Goal: Information Seeking & Learning: Understand process/instructions

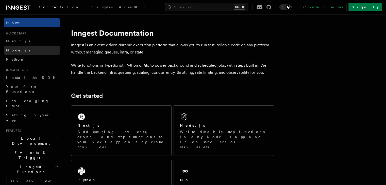
click at [19, 51] on link "Node.js" at bounding box center [32, 50] width 56 height 9
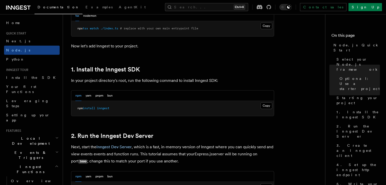
scroll to position [287, 0]
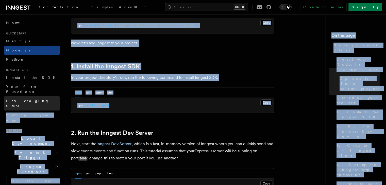
drag, startPoint x: 123, startPoint y: 103, endPoint x: 46, endPoint y: 97, distance: 76.9
click at [134, 108] on pre "npm install inngest" at bounding box center [172, 105] width 203 height 15
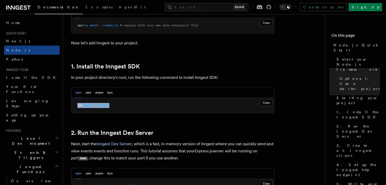
drag, startPoint x: 117, startPoint y: 104, endPoint x: 67, endPoint y: 105, distance: 50.0
copy span "npm install inngest"
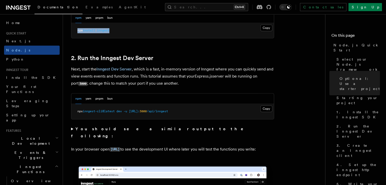
scroll to position [363, 0]
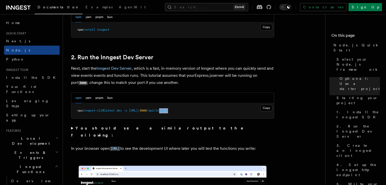
drag, startPoint x: 199, startPoint y: 112, endPoint x: 184, endPoint y: 110, distance: 15.4
click at [184, 110] on pre "npx inngest-cli@latest dev -u [URL]: 3000 /api/inngest" at bounding box center [172, 110] width 203 height 15
click at [263, 106] on button "Copy Copied" at bounding box center [266, 108] width 12 height 7
click at [200, 109] on pre "npx inngest-cli@latest dev -u [URL]: 3000 /api/inngest" at bounding box center [172, 110] width 203 height 15
click at [265, 107] on button "Copy Copied" at bounding box center [266, 108] width 12 height 7
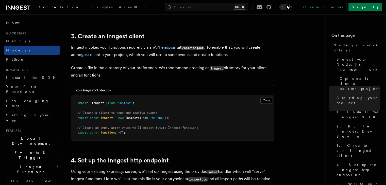
scroll to position [638, 0]
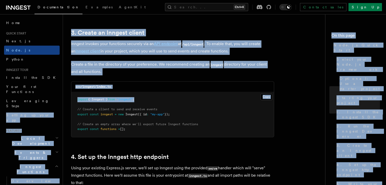
drag, startPoint x: 149, startPoint y: 98, endPoint x: 57, endPoint y: 97, distance: 92.6
click at [147, 101] on pre "import { Inngest } from "inngest" ; // Create a client to send and receive even…" at bounding box center [172, 114] width 203 height 45
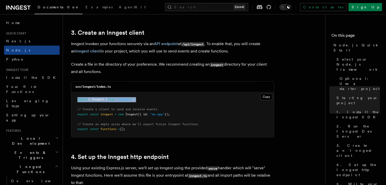
drag, startPoint x: 147, startPoint y: 101, endPoint x: 76, endPoint y: 99, distance: 71.1
click at [76, 99] on pre "import { Inngest } from "inngest" ; // Create a client to send and receive even…" at bounding box center [172, 114] width 203 height 45
drag, startPoint x: 176, startPoint y: 113, endPoint x: 74, endPoint y: 114, distance: 101.5
click at [74, 114] on pre "import { Inngest } from "inngest" ; // Create a client to send and receive even…" at bounding box center [172, 114] width 203 height 45
copy span "export const inngest = new Inngest ({ id : "my-app" });"
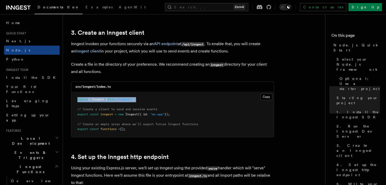
drag, startPoint x: 141, startPoint y: 131, endPoint x: 74, endPoint y: 130, distance: 67.0
click at [74, 130] on pre "import { Inngest } from "inngest" ; // Create a client to send and receive even…" at bounding box center [172, 114] width 203 height 45
copy span "export const functions = [];"
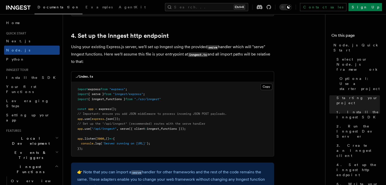
scroll to position [766, 0]
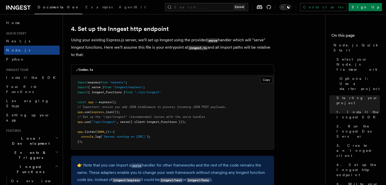
drag, startPoint x: 199, startPoint y: 121, endPoint x: 76, endPoint y: 122, distance: 123.3
click at [76, 122] on pre "import express from "express" ; import { serve } from "inngest/express" ; impor…" at bounding box center [172, 112] width 203 height 75
copy span "app .use ( "/api/inngest" , serve ({ client : inngest , functions }));"
drag, startPoint x: 170, startPoint y: 90, endPoint x: 94, endPoint y: 92, distance: 75.6
click at [94, 92] on pre "import express from "express" ; import { serve } from "inngest/express" ; impor…" at bounding box center [172, 112] width 203 height 75
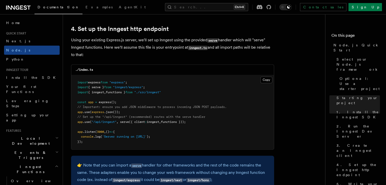
click at [181, 95] on pre "import express from "express" ; import { serve } from "inngest/express" ; impor…" at bounding box center [172, 112] width 203 height 75
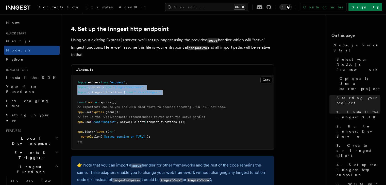
drag, startPoint x: 181, startPoint y: 95, endPoint x: 76, endPoint y: 88, distance: 104.7
click at [76, 88] on pre "import express from "express" ; import { serve } from "inngest/express" ; impor…" at bounding box center [172, 112] width 203 height 75
copy code "import { serve } from "inngest/express" ; import { inngest , functions } from "…"
